Goal: Task Accomplishment & Management: Manage account settings

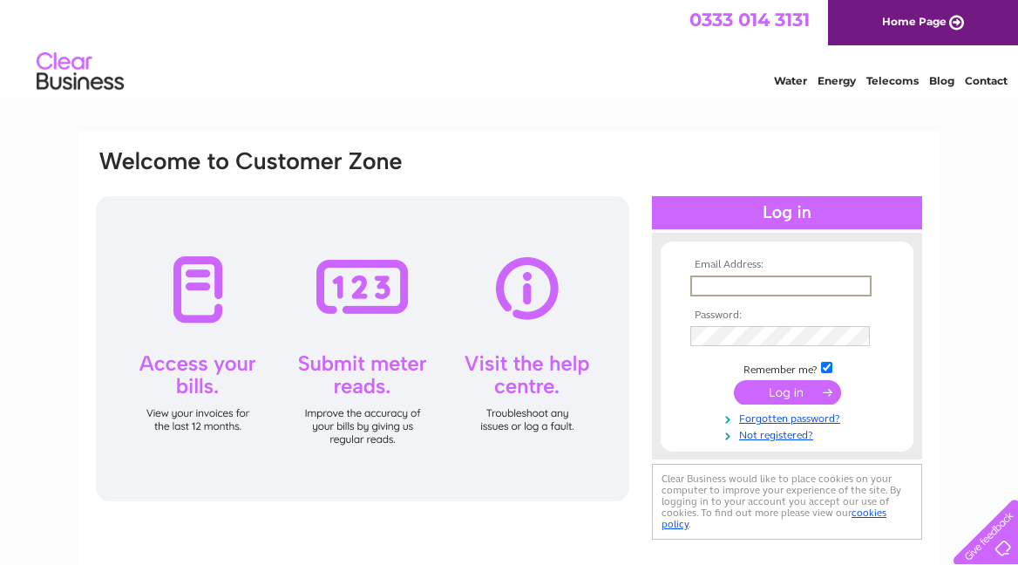
type input "[PERSON_NAME][EMAIL_ADDRESS][DOMAIN_NAME]"
click at [787, 390] on input "submit" at bounding box center [787, 392] width 107 height 24
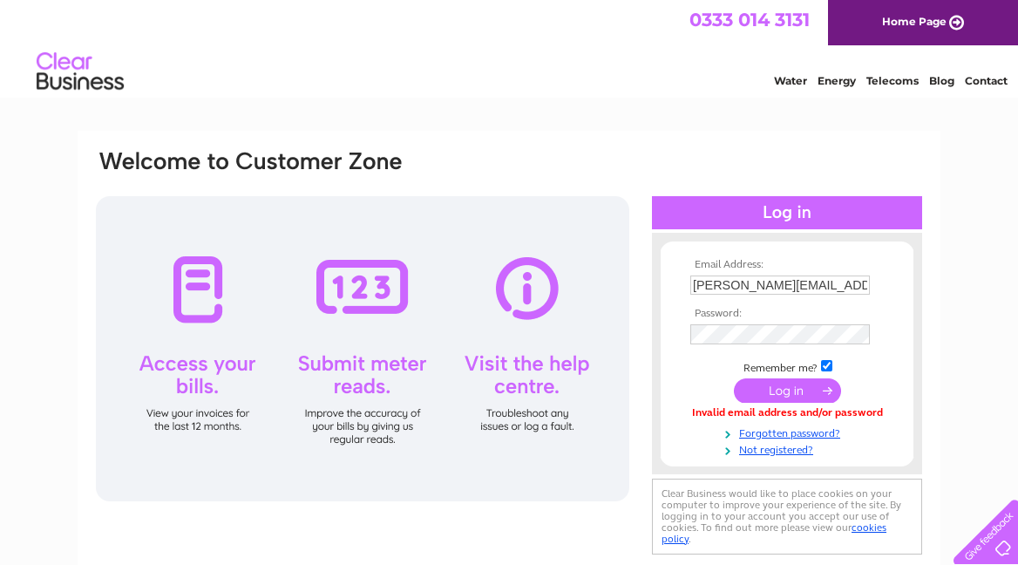
click at [793, 394] on input "submit" at bounding box center [787, 390] width 107 height 24
click at [789, 384] on input "submit" at bounding box center [787, 390] width 107 height 24
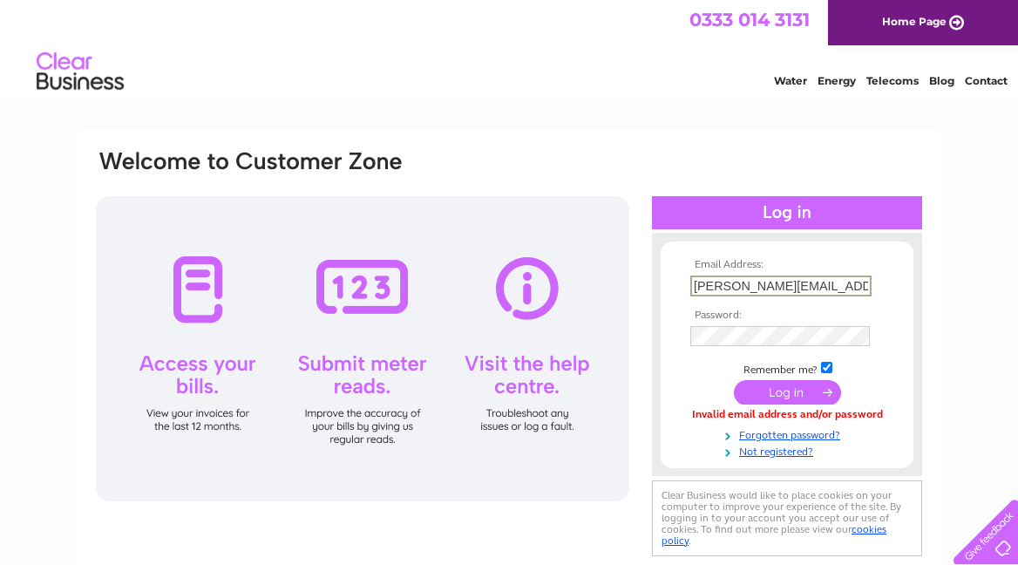
click at [197, 278] on div at bounding box center [362, 348] width 533 height 305
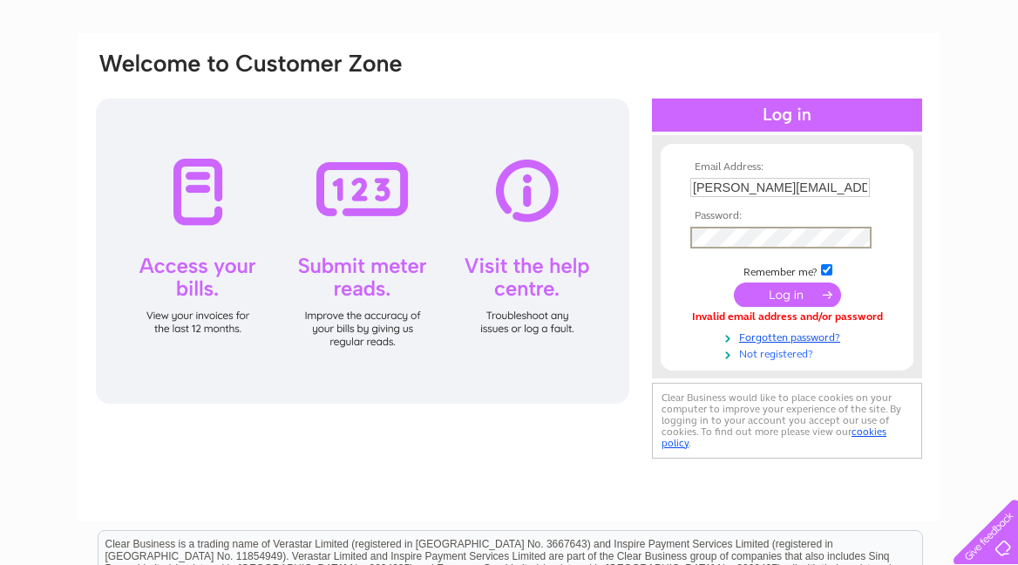
scroll to position [103, 0]
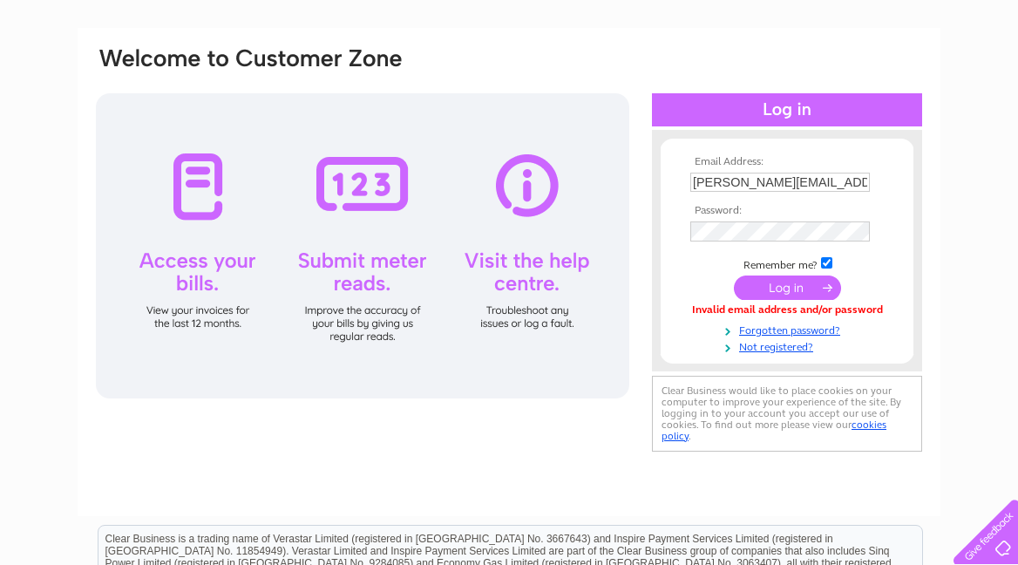
click at [790, 284] on input "submit" at bounding box center [787, 287] width 107 height 24
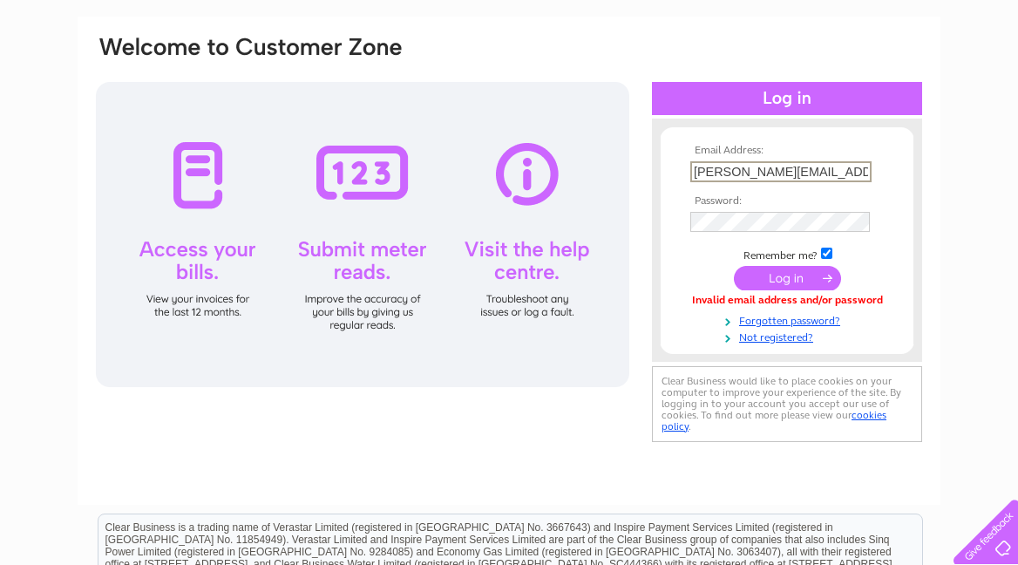
scroll to position [117, 0]
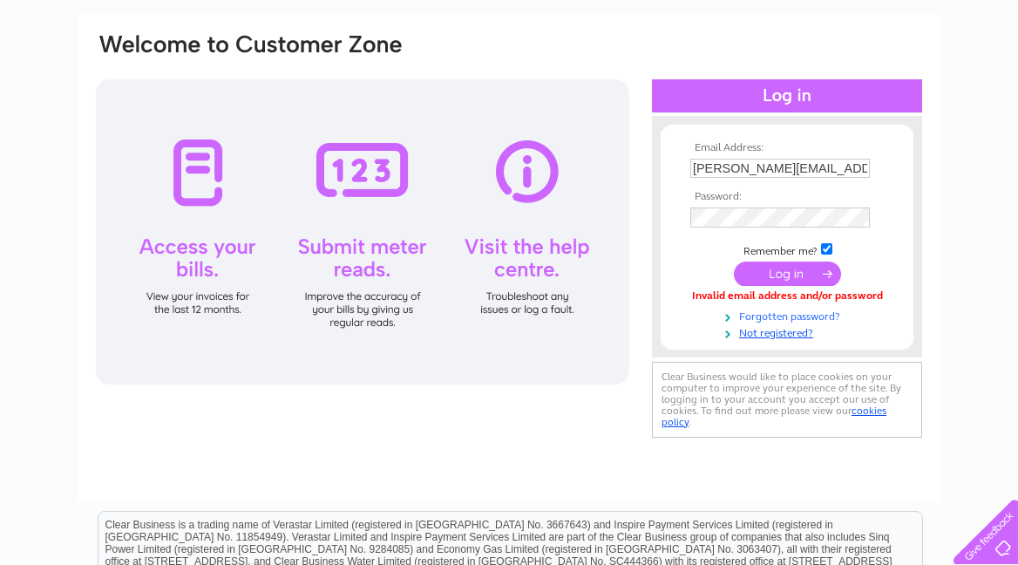
click at [766, 314] on link "Forgotten password?" at bounding box center [789, 315] width 198 height 17
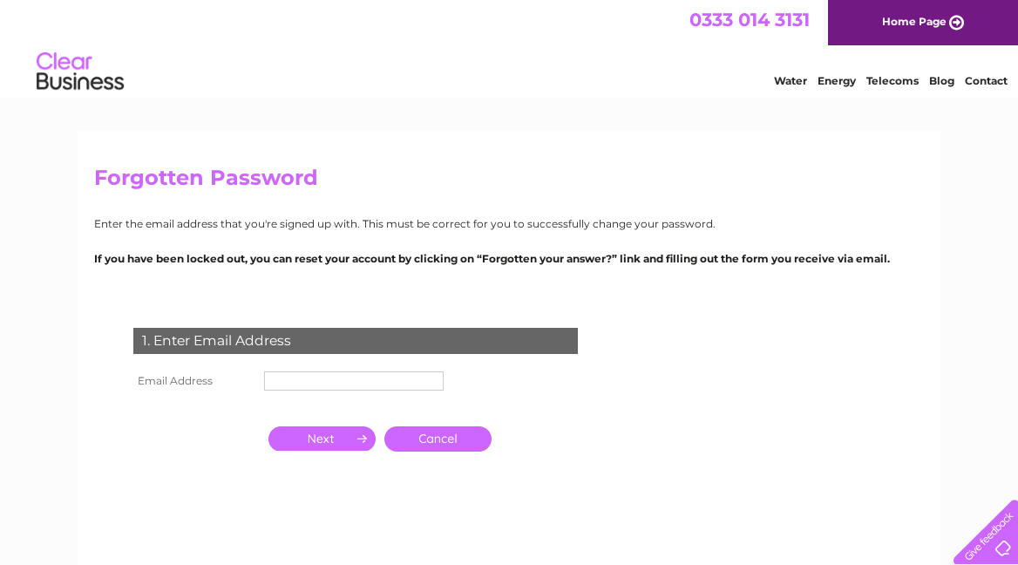
scroll to position [9, 0]
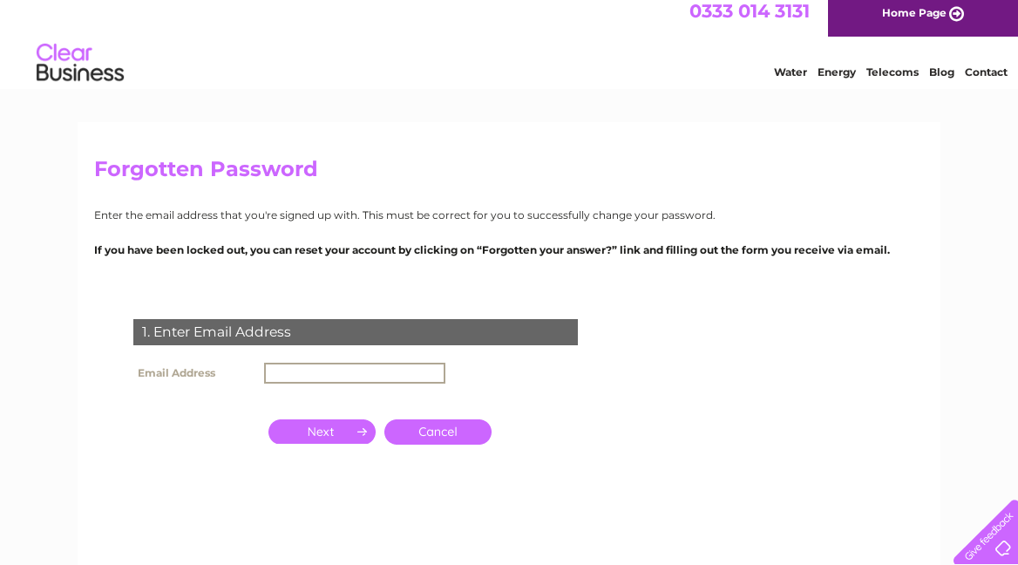
click at [271, 369] on input "text" at bounding box center [354, 373] width 181 height 21
type input "alan.porch@icloud.com"
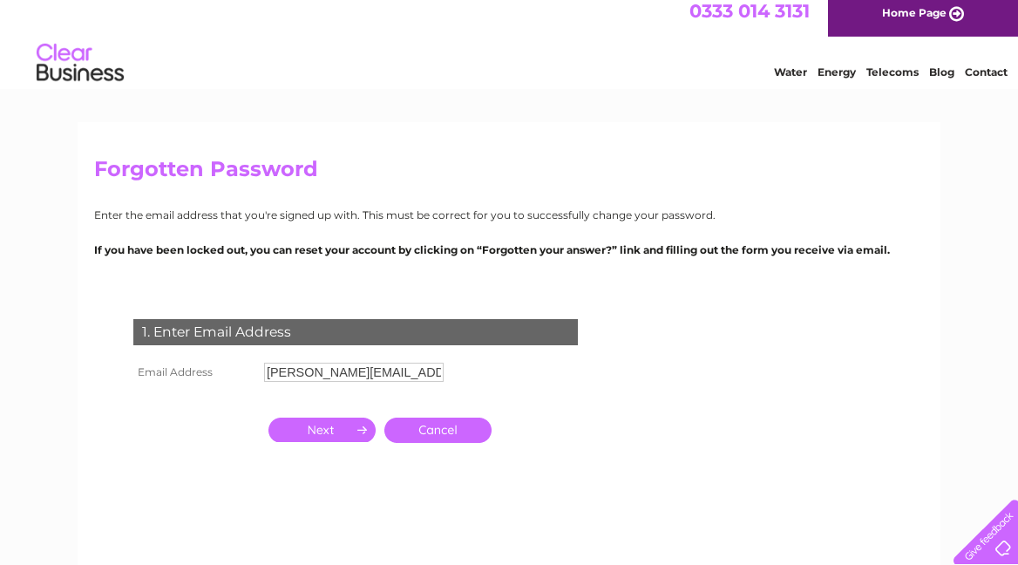
click at [320, 427] on input "button" at bounding box center [321, 429] width 107 height 24
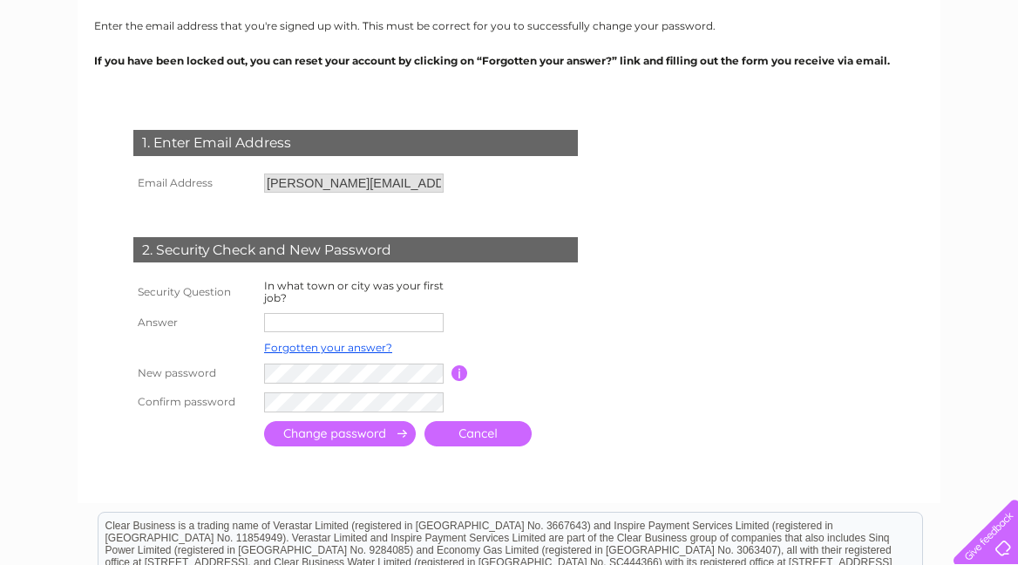
scroll to position [200, 0]
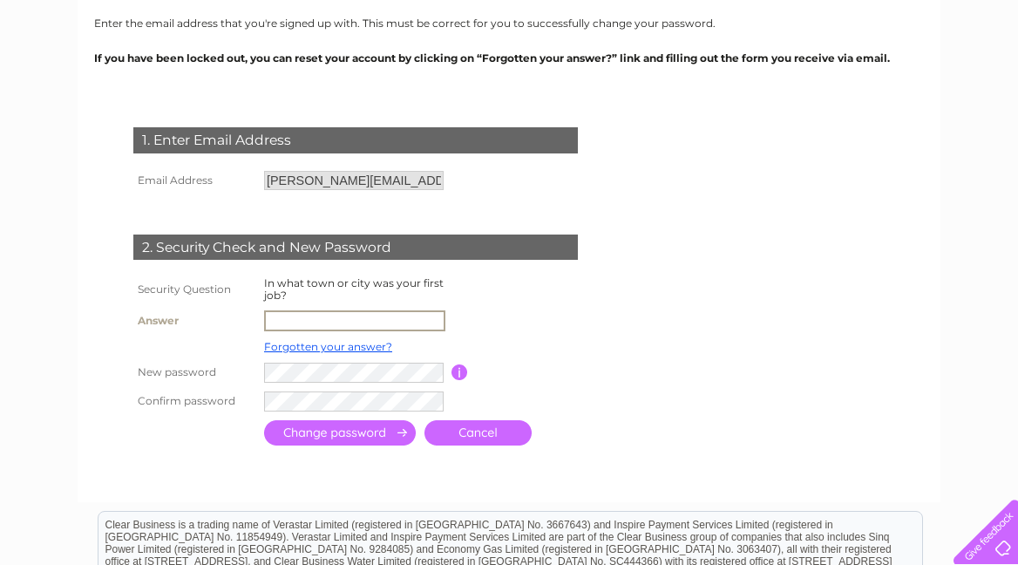
click at [293, 317] on input "text" at bounding box center [354, 320] width 181 height 21
type input "Glasgow"
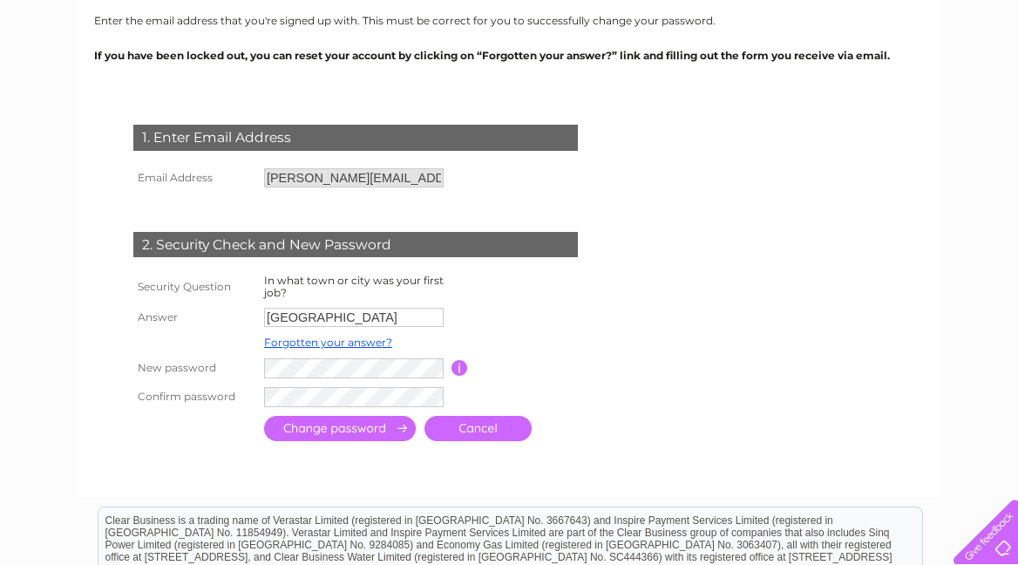
scroll to position [204, 1]
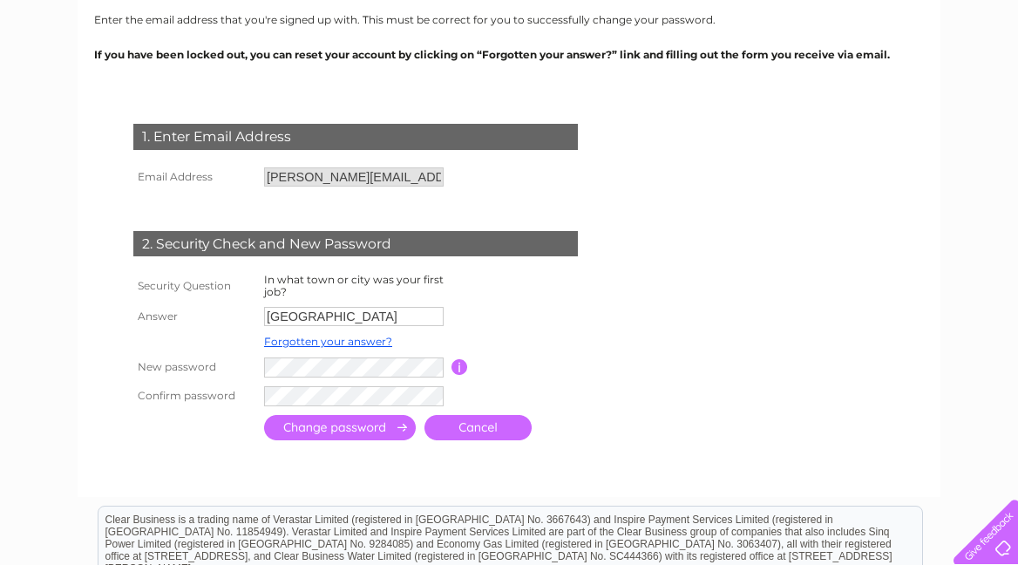
click at [343, 424] on input "submit" at bounding box center [340, 427] width 152 height 25
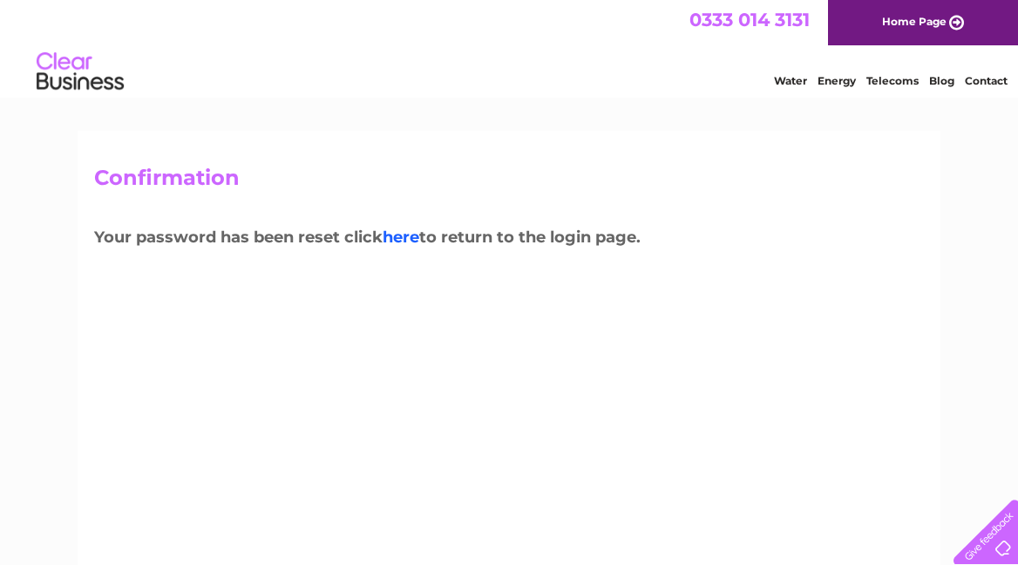
click at [405, 234] on link "here" at bounding box center [401, 236] width 37 height 19
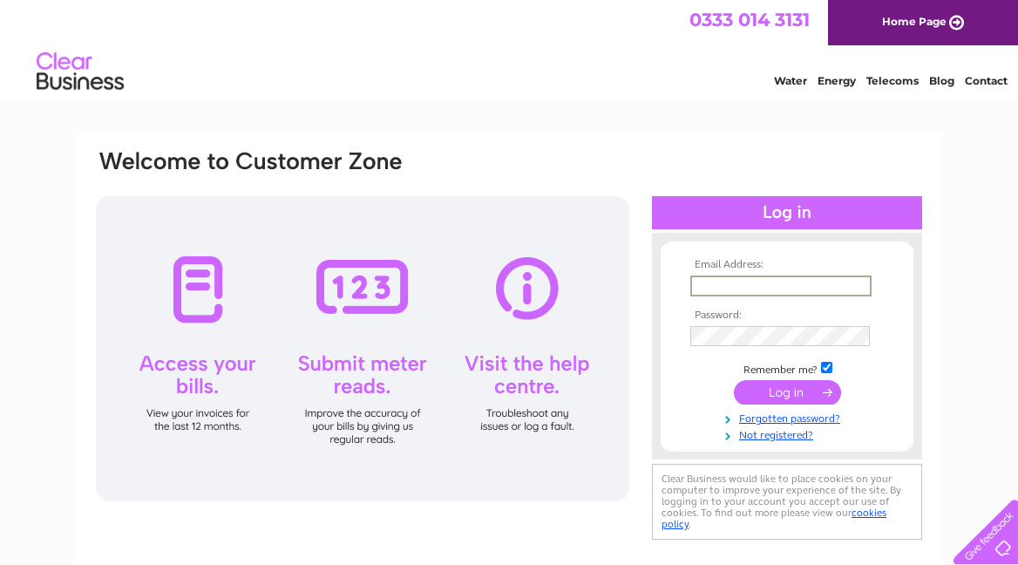
type input "[PERSON_NAME][EMAIL_ADDRESS][DOMAIN_NAME]"
click at [776, 387] on input "submit" at bounding box center [787, 390] width 107 height 24
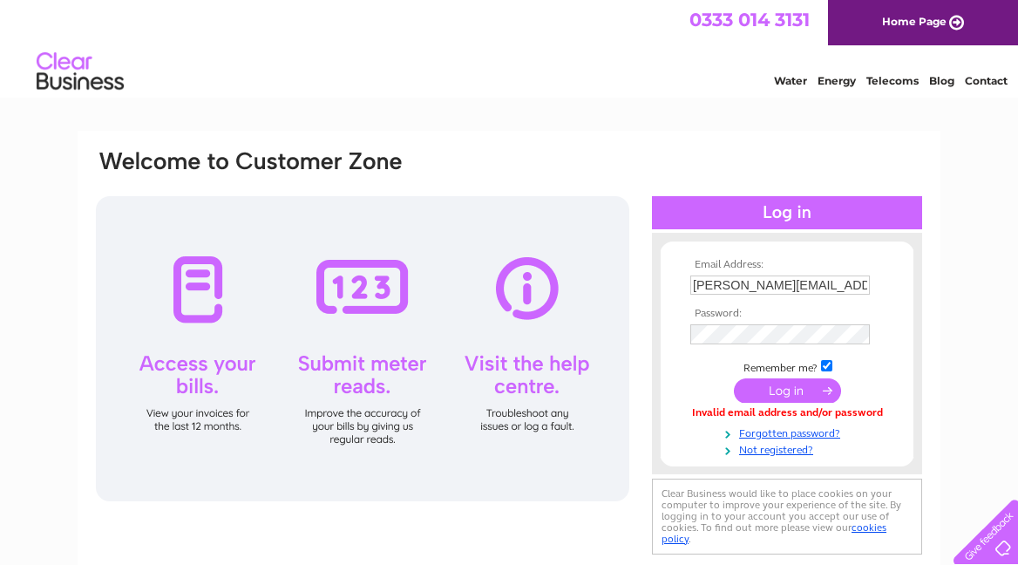
click at [533, 526] on div "Email Address: alan.porch@icloud.com Password:" at bounding box center [509, 353] width 830 height 410
click at [788, 390] on input "submit" at bounding box center [787, 390] width 107 height 24
click at [777, 390] on input "submit" at bounding box center [787, 390] width 107 height 24
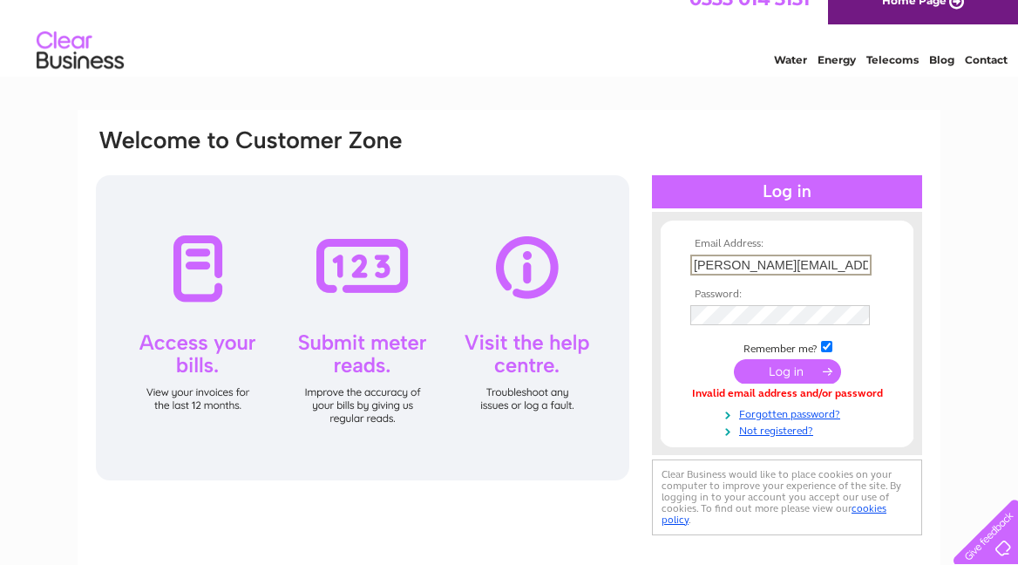
scroll to position [12, 0]
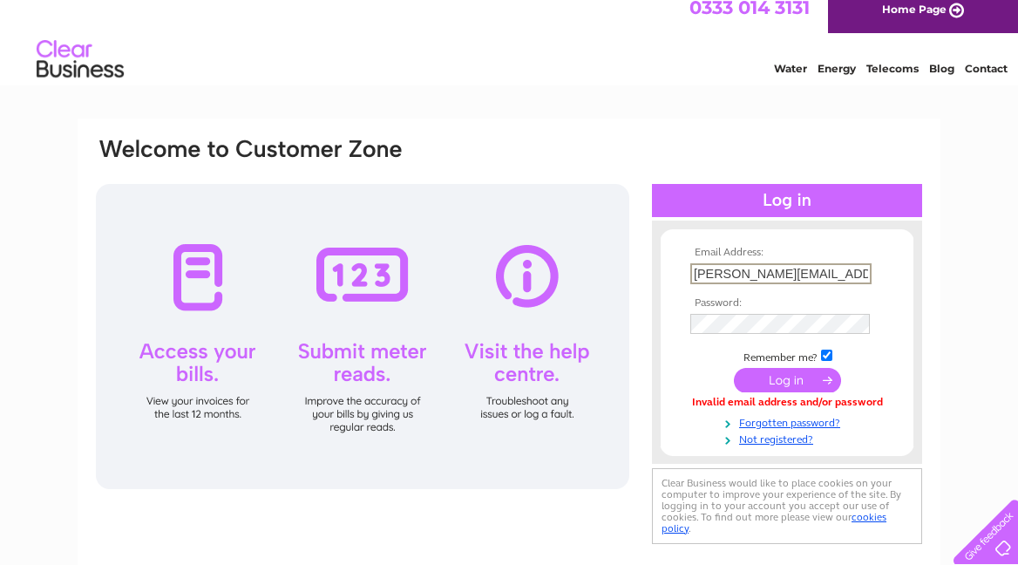
drag, startPoint x: 181, startPoint y: 282, endPoint x: 186, endPoint y: 308, distance: 25.6
click at [184, 300] on div at bounding box center [362, 336] width 533 height 305
click at [188, 355] on div at bounding box center [362, 336] width 533 height 305
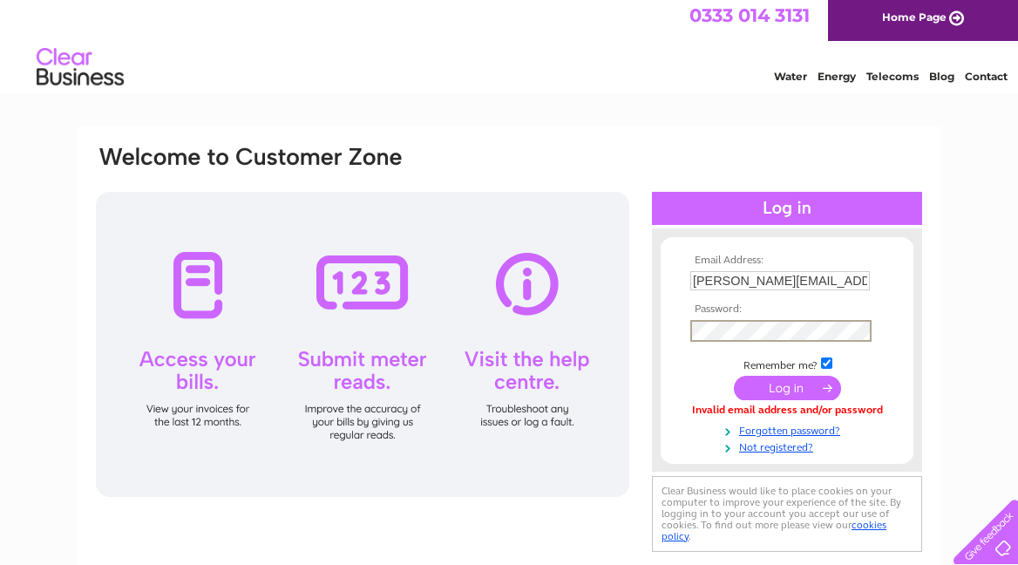
scroll to position [5, 0]
click at [787, 383] on input "submit" at bounding box center [787, 387] width 107 height 24
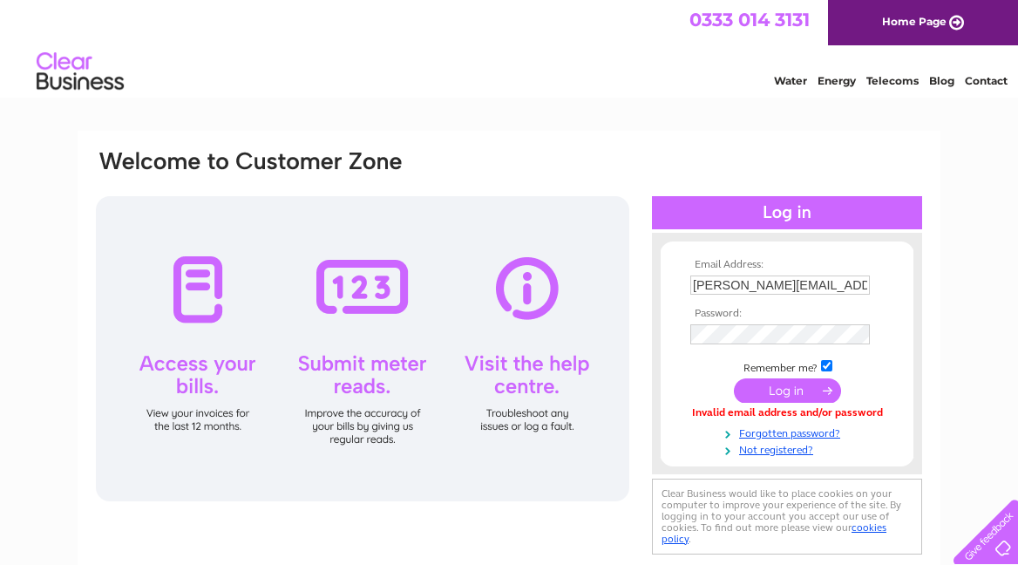
click at [773, 387] on input "submit" at bounding box center [787, 390] width 107 height 24
click at [780, 391] on input "submit" at bounding box center [787, 390] width 107 height 24
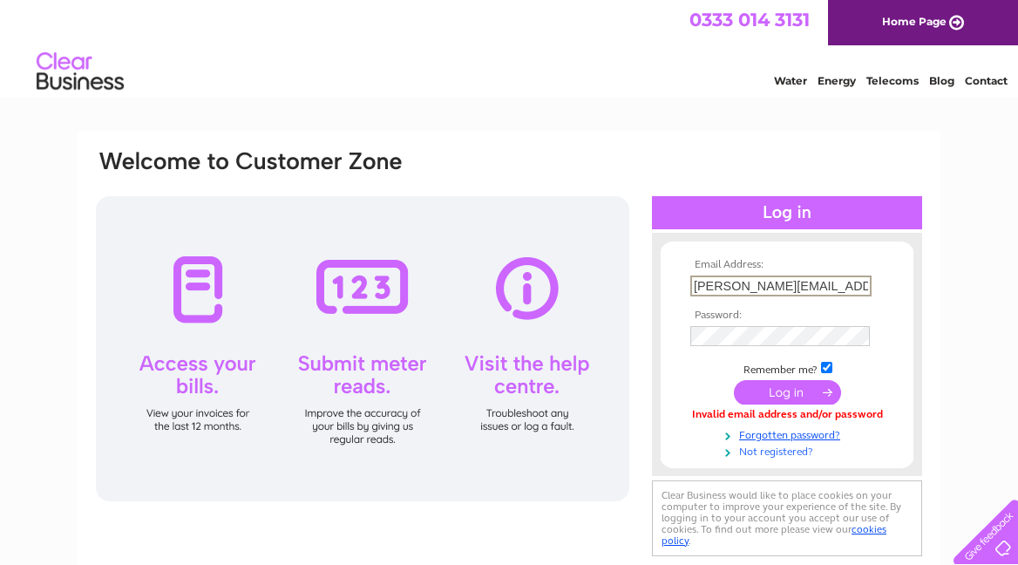
click at [769, 445] on link "Not registered?" at bounding box center [789, 450] width 198 height 17
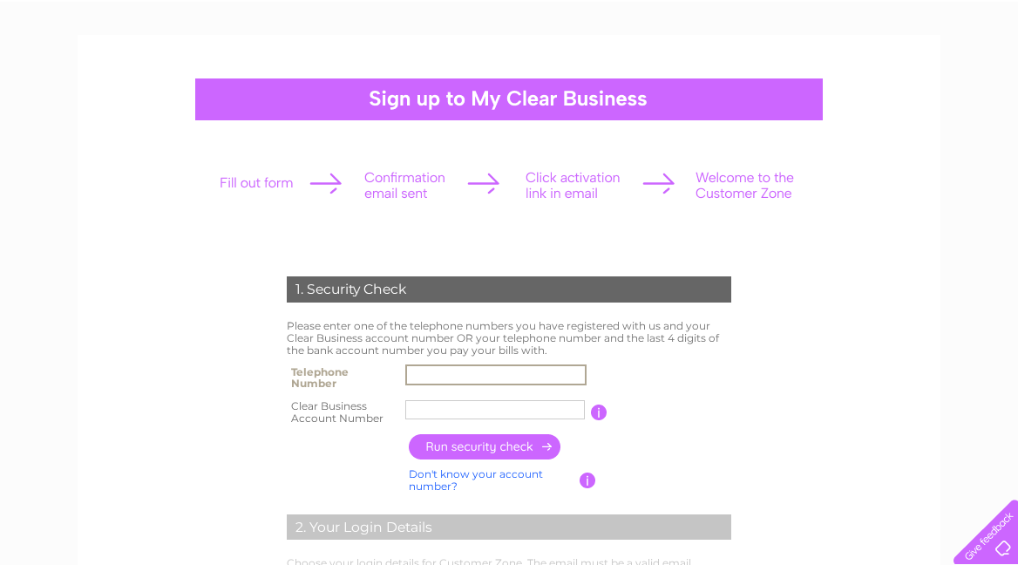
scroll to position [96, 0]
click at [574, 371] on input "text" at bounding box center [495, 374] width 181 height 21
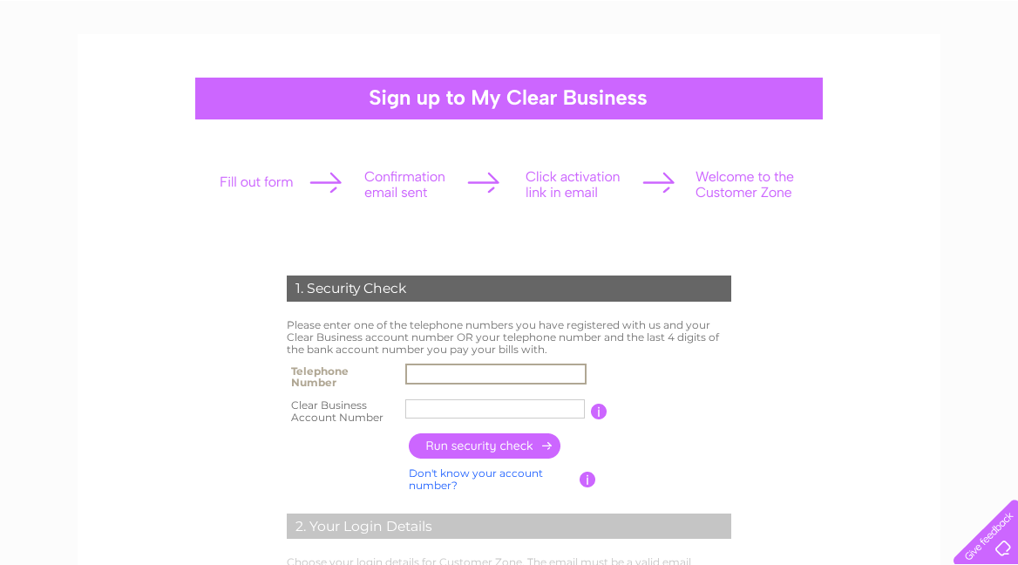
scroll to position [116, 0]
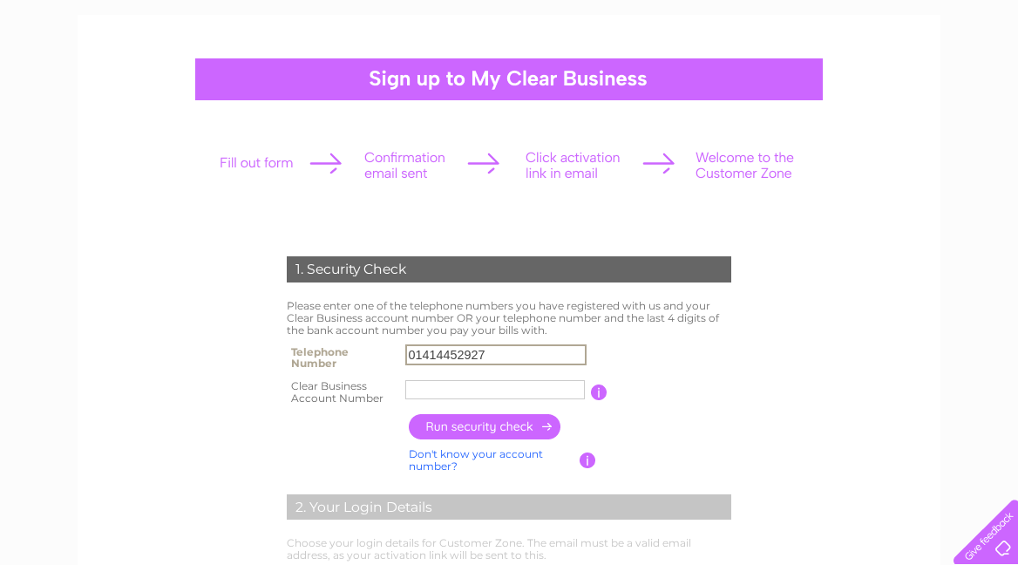
type input "01414452927"
type input "154360"
click at [474, 423] on input "button" at bounding box center [485, 426] width 153 height 25
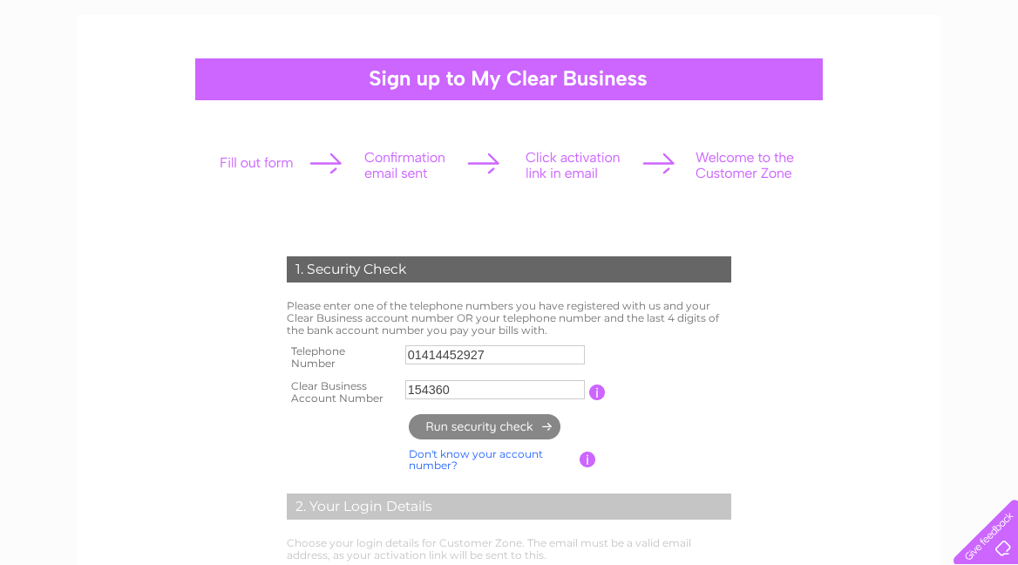
type input "al********@ic********"
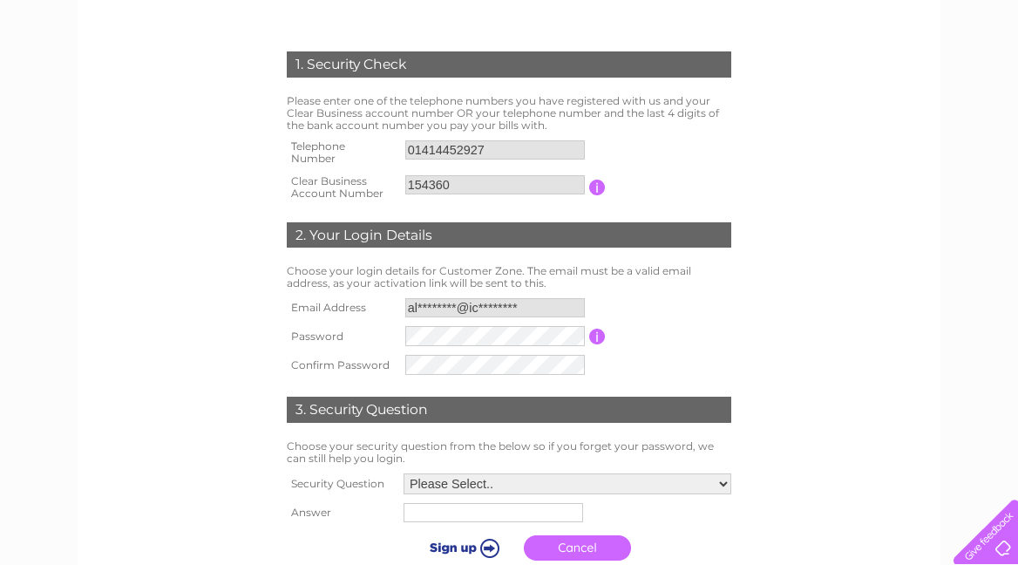
scroll to position [343, 0]
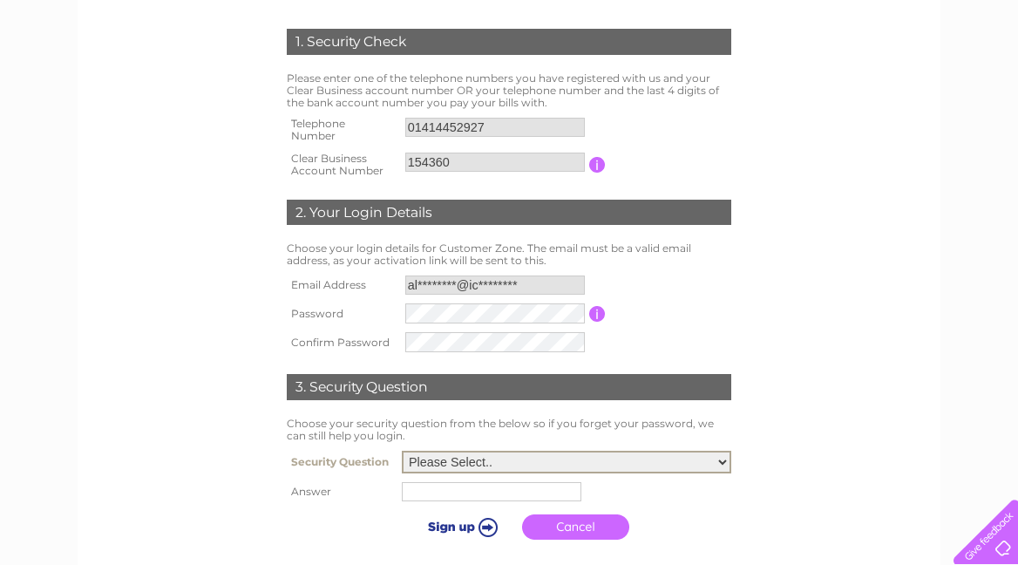
select select "1"
click at [417, 486] on input "text" at bounding box center [492, 491] width 180 height 19
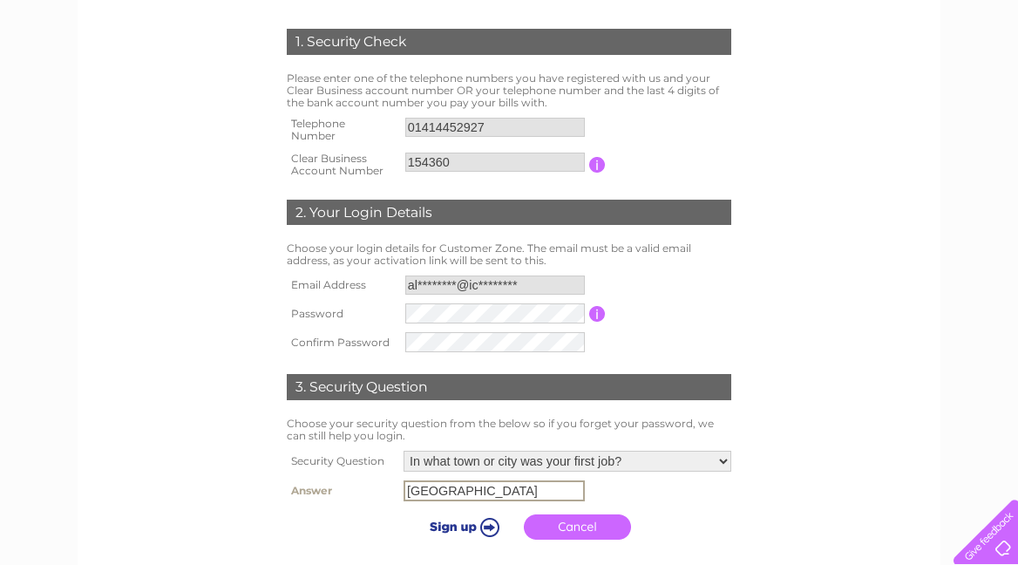
type input "Glasgow"
click at [468, 521] on input "submit" at bounding box center [461, 524] width 107 height 24
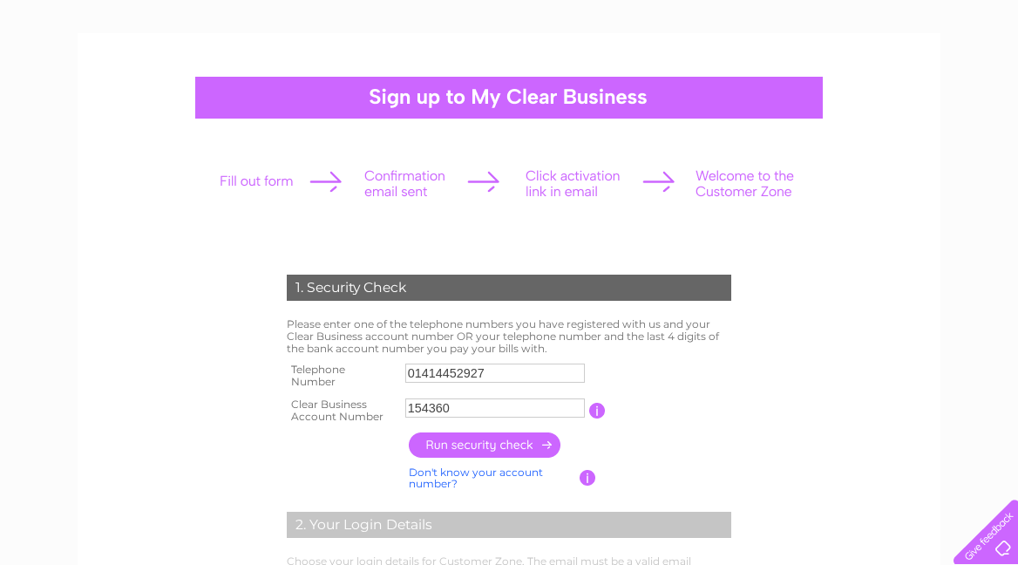
scroll to position [98, 0]
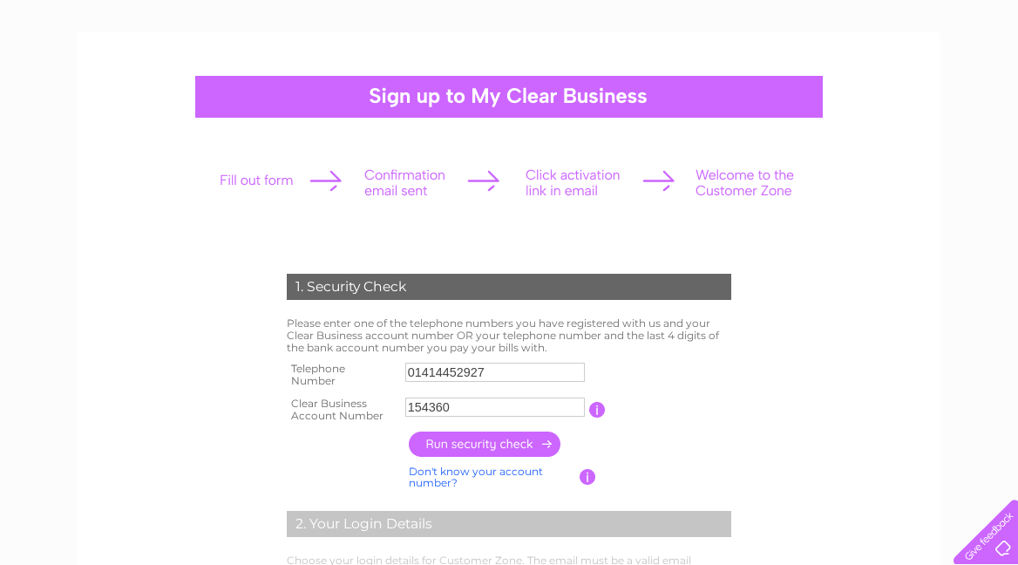
click at [478, 440] on input "button" at bounding box center [485, 443] width 153 height 25
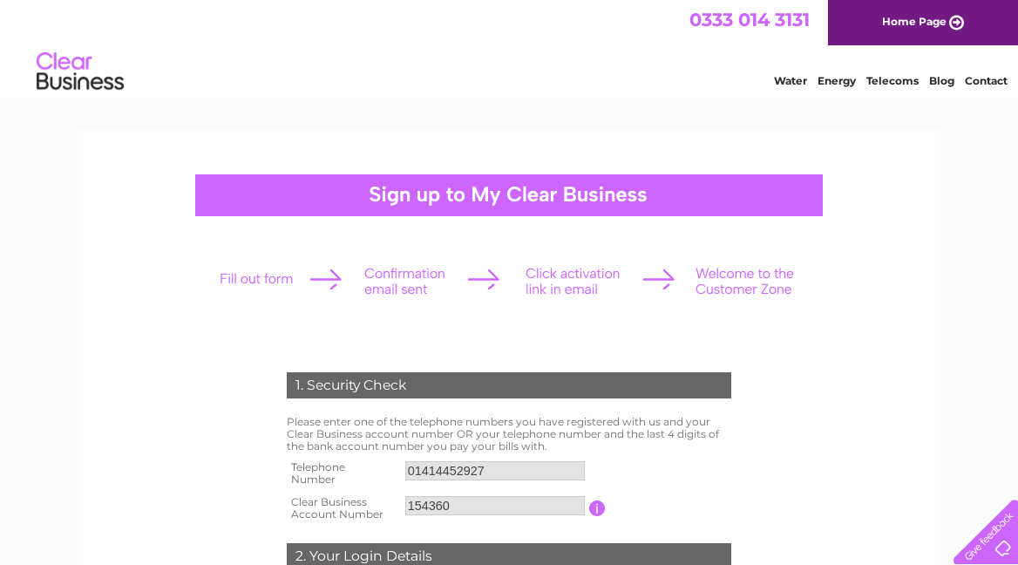
scroll to position [0, 0]
click at [933, 17] on link "Home Page" at bounding box center [923, 22] width 190 height 45
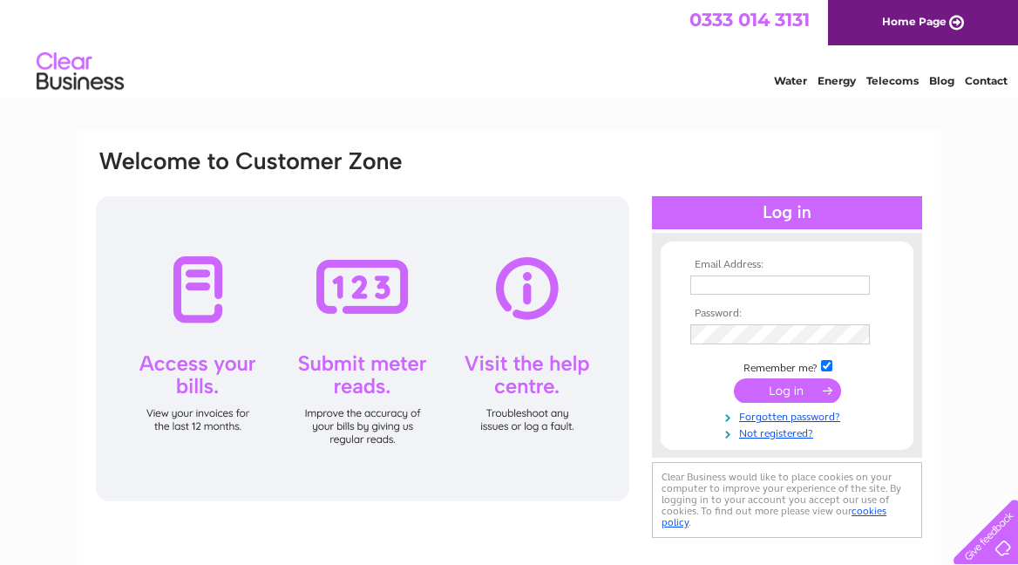
type input "[PERSON_NAME][EMAIL_ADDRESS][DOMAIN_NAME]"
click at [786, 390] on input "submit" at bounding box center [787, 390] width 107 height 24
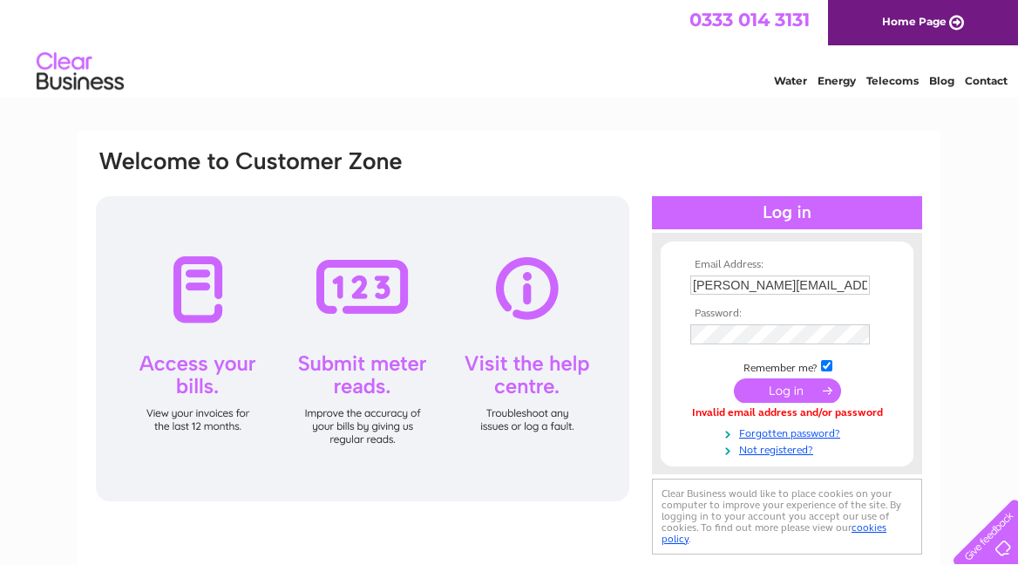
click at [783, 391] on input "submit" at bounding box center [787, 390] width 107 height 24
click at [783, 383] on input "submit" at bounding box center [787, 390] width 107 height 24
click at [775, 430] on link "Forgotten password?" at bounding box center [789, 432] width 198 height 17
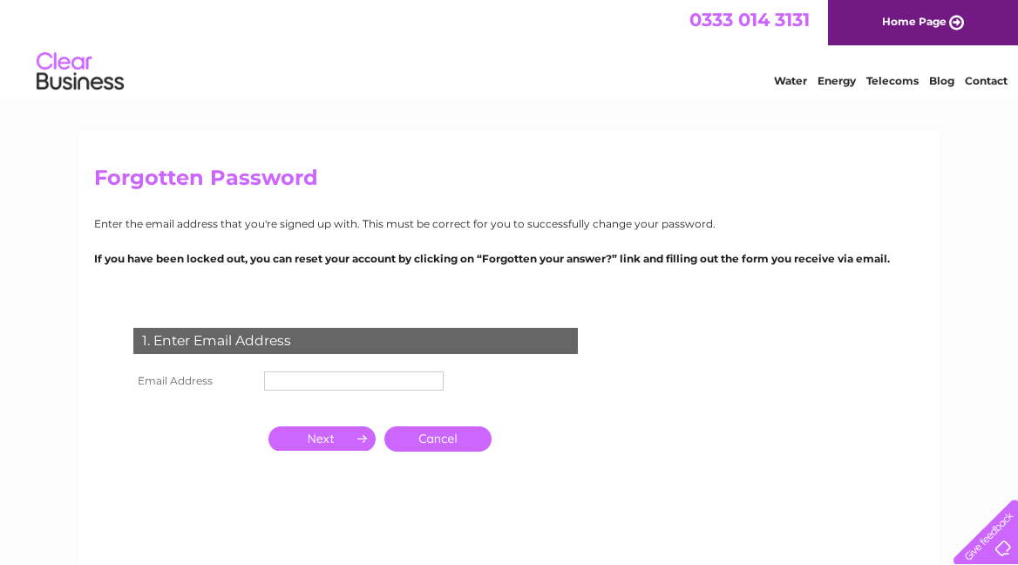
click at [287, 375] on input "text" at bounding box center [354, 380] width 180 height 19
type input "alan.porch@icloud.com"
click at [329, 430] on input "button" at bounding box center [321, 438] width 107 height 24
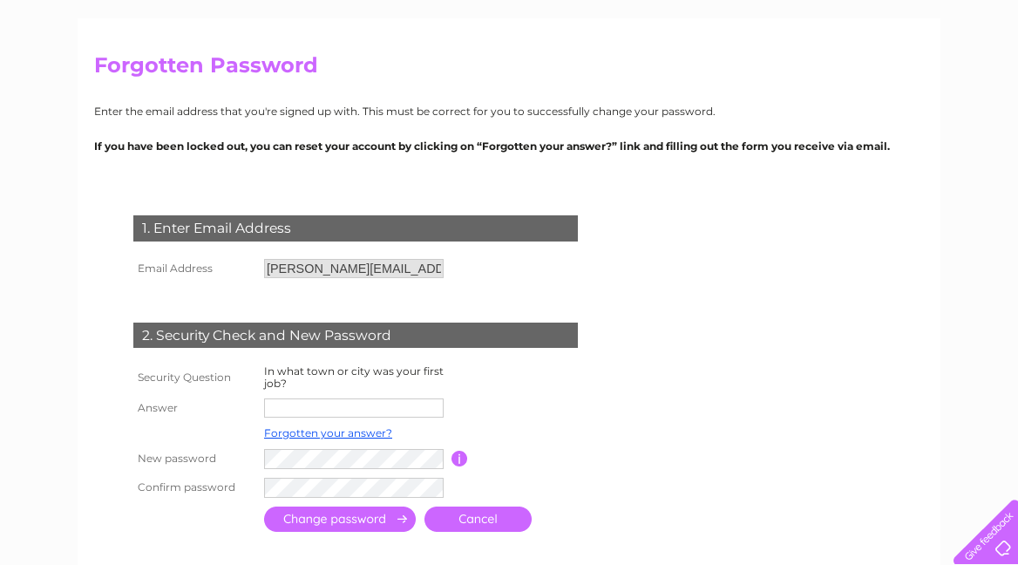
scroll to position [119, 0]
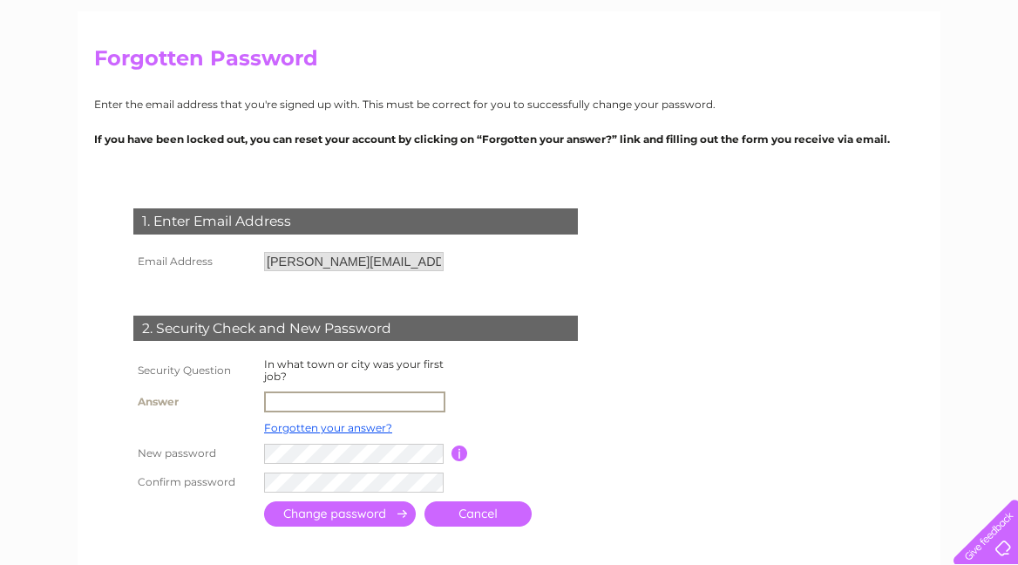
click at [276, 395] on input "text" at bounding box center [354, 401] width 181 height 21
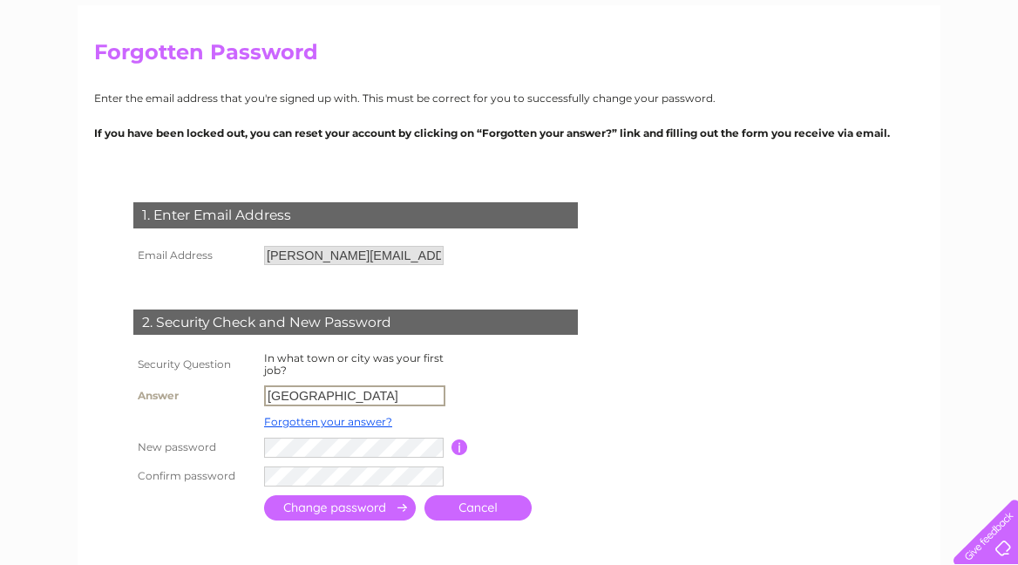
scroll to position [127, 1]
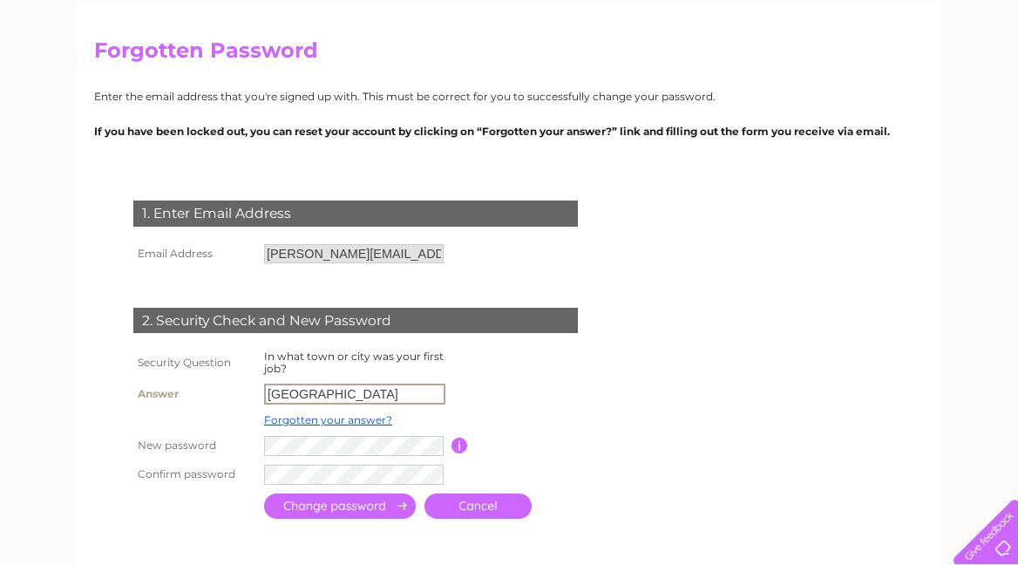
type input "Glasgow"
click at [458, 440] on input "button" at bounding box center [459, 445] width 17 height 16
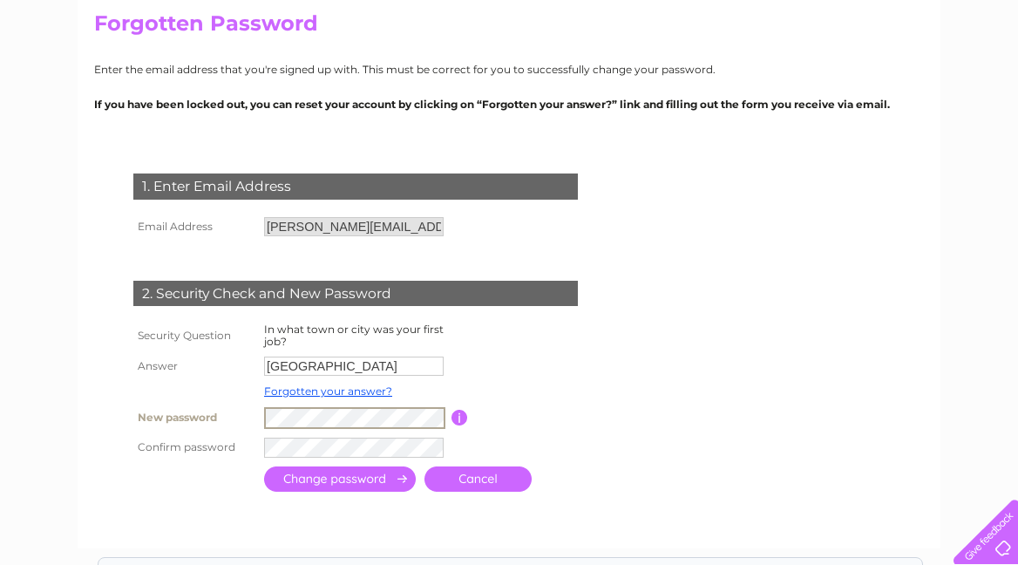
scroll to position [166, 0]
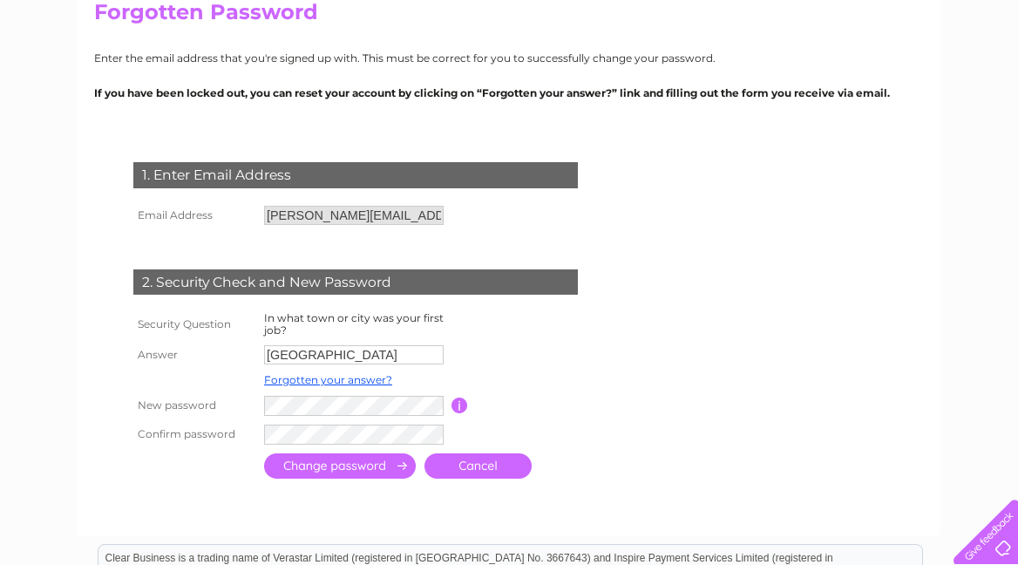
click at [339, 463] on input "submit" at bounding box center [340, 465] width 152 height 25
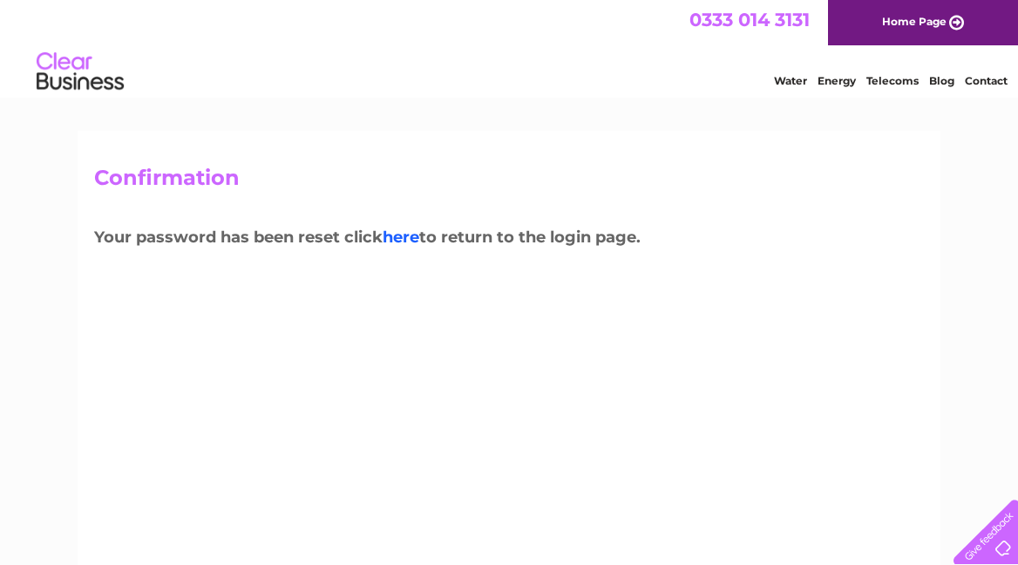
click at [406, 237] on link "here" at bounding box center [401, 236] width 37 height 19
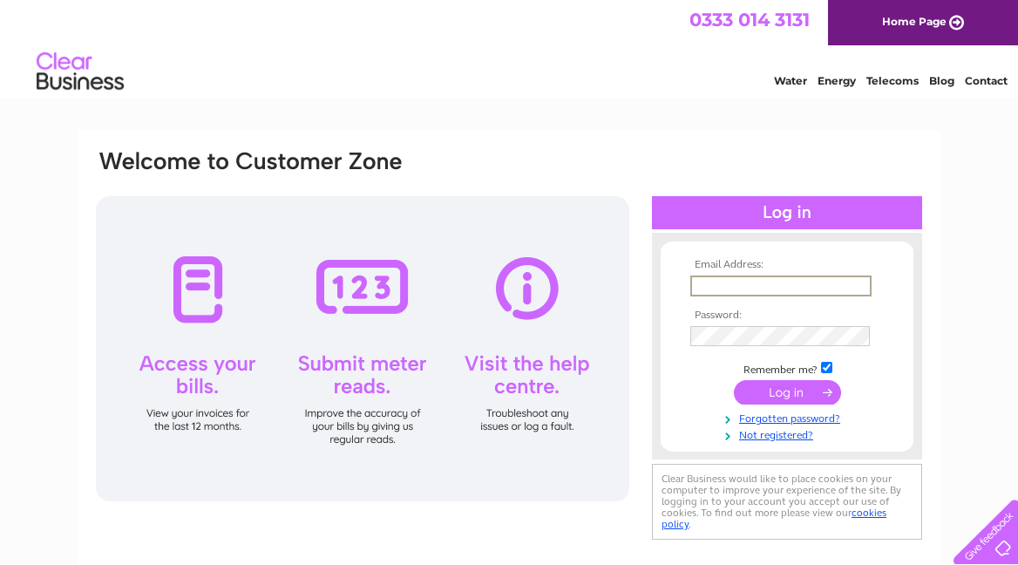
type input "[PERSON_NAME][EMAIL_ADDRESS][DOMAIN_NAME]"
click at [787, 390] on input "submit" at bounding box center [787, 392] width 107 height 24
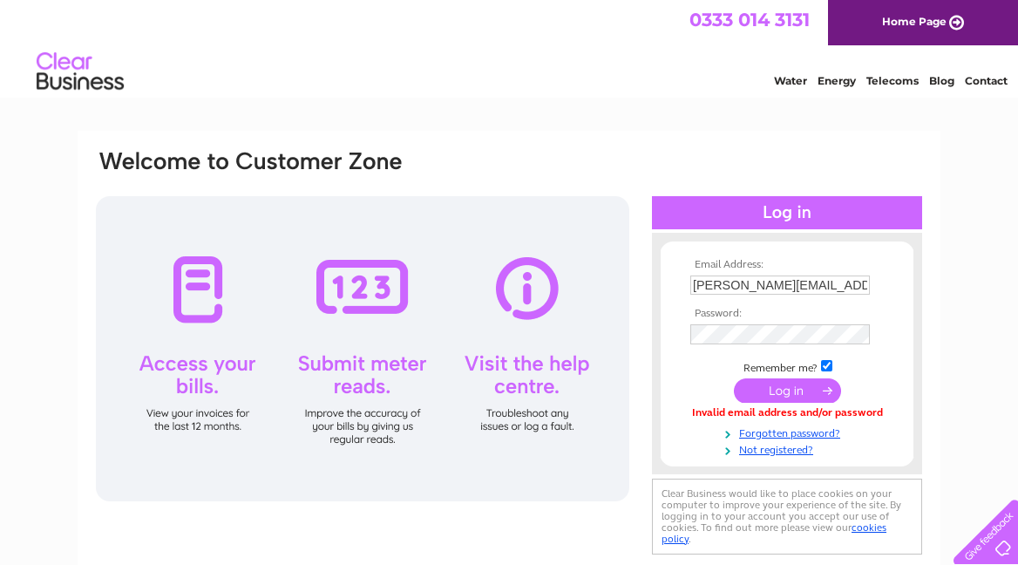
click at [782, 389] on input "submit" at bounding box center [787, 390] width 107 height 24
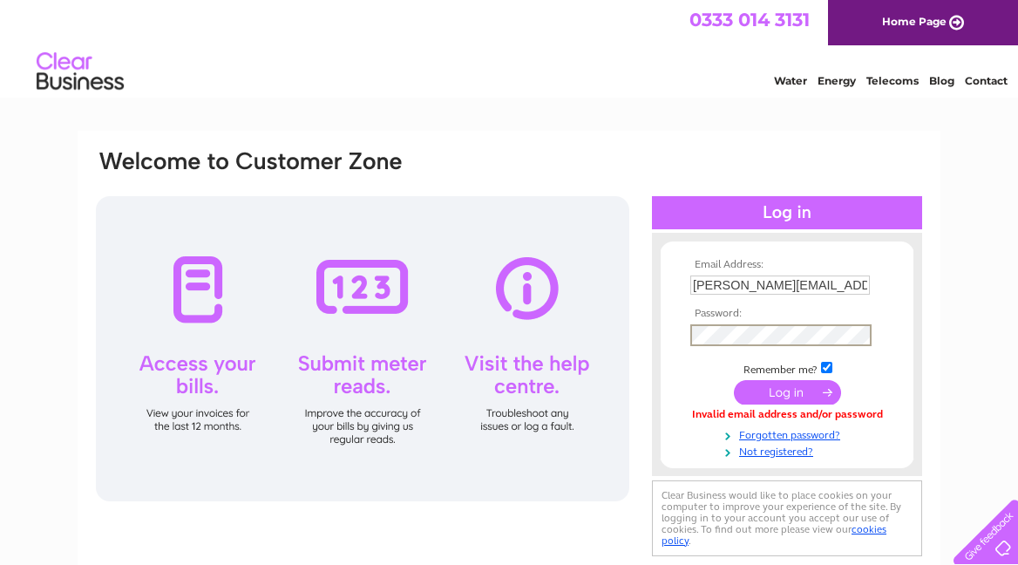
click at [785, 389] on input "submit" at bounding box center [787, 392] width 107 height 24
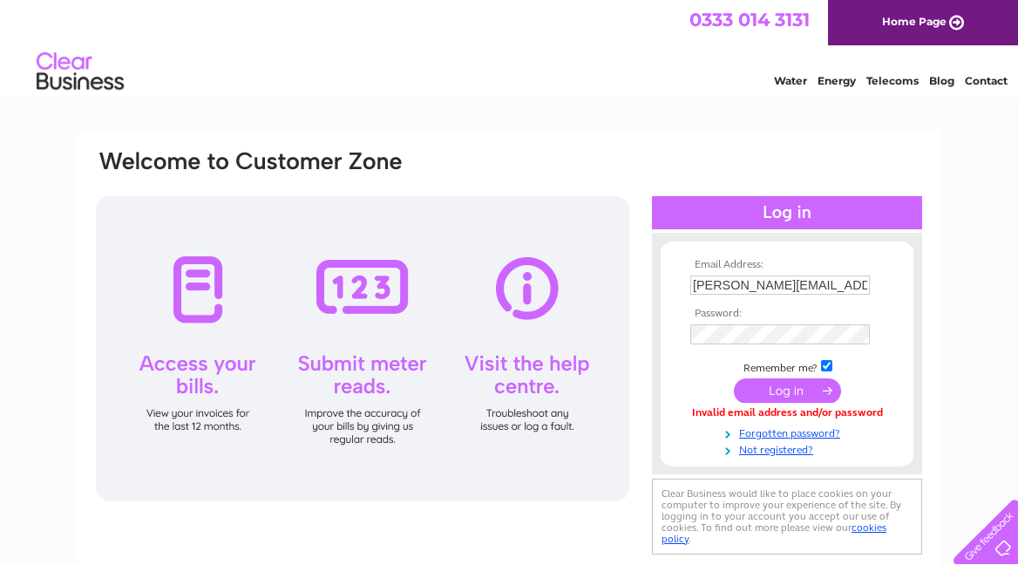
click at [785, 389] on input "submit" at bounding box center [787, 390] width 107 height 24
click at [784, 387] on input "submit" at bounding box center [787, 390] width 107 height 24
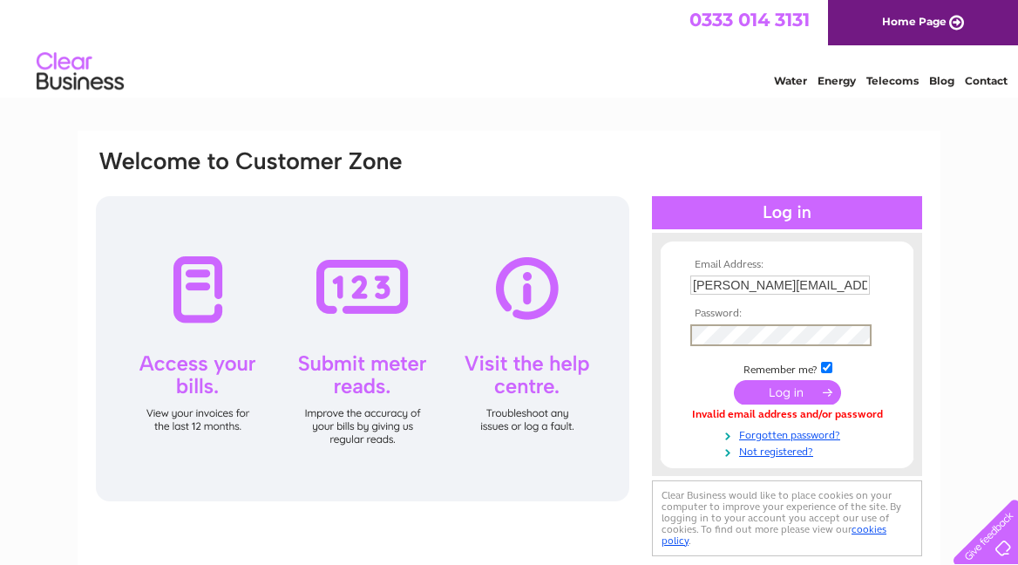
click at [951, 307] on div "Email Address: alan.porch@icloud.com Password: Forgotten password?" at bounding box center [509, 524] width 1018 height 786
click at [776, 383] on input "submit" at bounding box center [787, 392] width 107 height 24
click at [515, 281] on div at bounding box center [362, 348] width 533 height 305
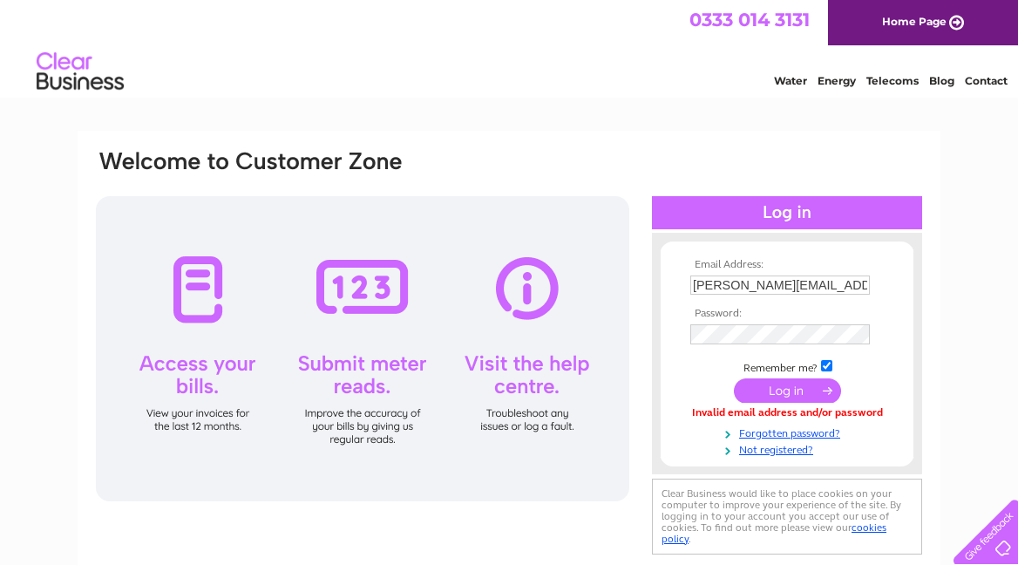
click at [522, 378] on div at bounding box center [362, 348] width 533 height 305
click at [896, 79] on link "Telecoms" at bounding box center [892, 80] width 52 height 13
